Goal: Information Seeking & Learning: Learn about a topic

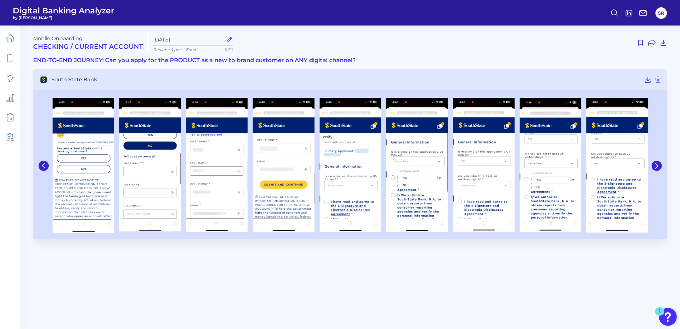
click at [655, 168] on icon at bounding box center [657, 166] width 6 height 6
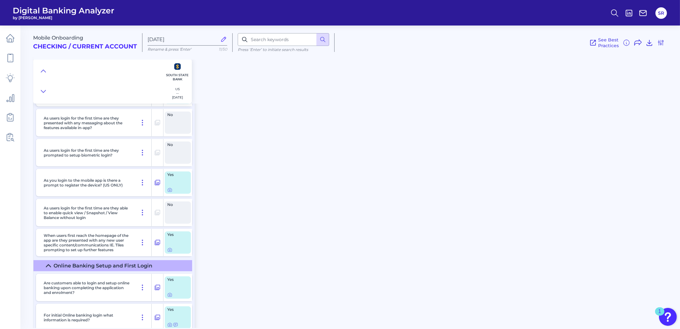
scroll to position [5179, 0]
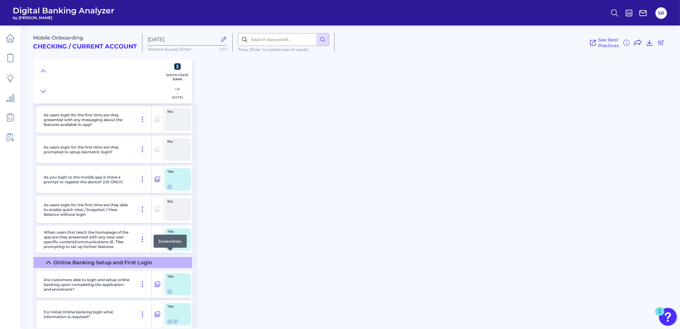
click at [171, 249] on icon at bounding box center [169, 246] width 5 height 5
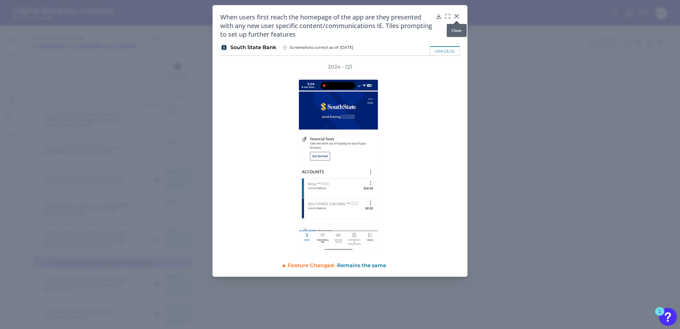
click at [457, 15] on icon at bounding box center [457, 16] width 6 height 6
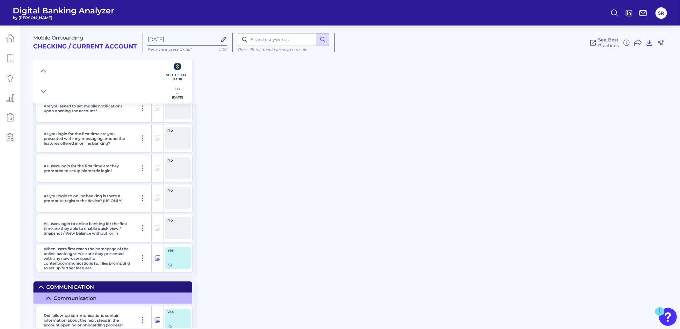
scroll to position [5618, 0]
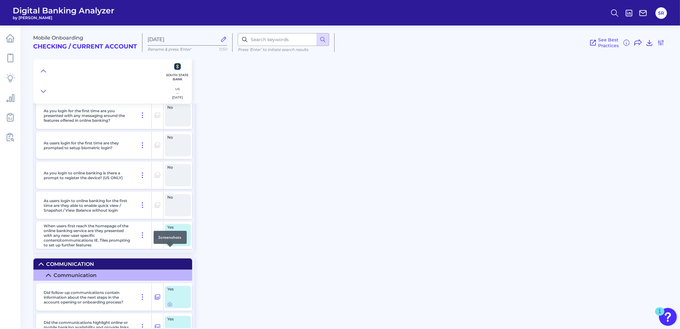
click at [168, 245] on icon at bounding box center [169, 242] width 5 height 5
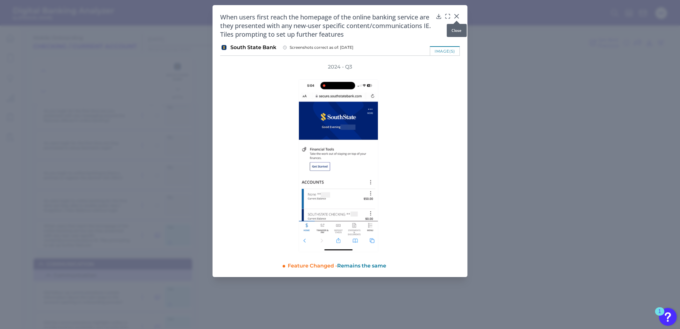
click at [457, 18] on div at bounding box center [457, 21] width 6 height 6
click at [457, 17] on icon at bounding box center [457, 16] width 4 height 4
